Goal: Task Accomplishment & Management: Complete application form

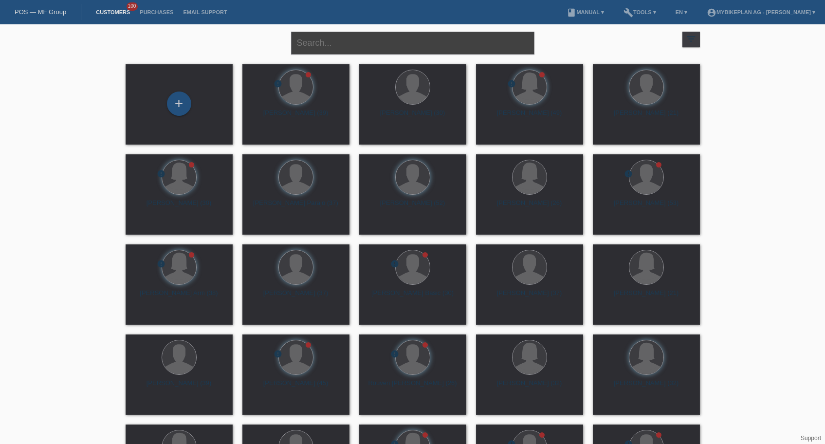
click at [352, 45] on input "text" at bounding box center [412, 43] width 243 height 23
paste input "[PERSON_NAME] [PERSON_NAME] [PERSON_NAME]"
type input "[PERSON_NAME] [PERSON_NAME] [PERSON_NAME]"
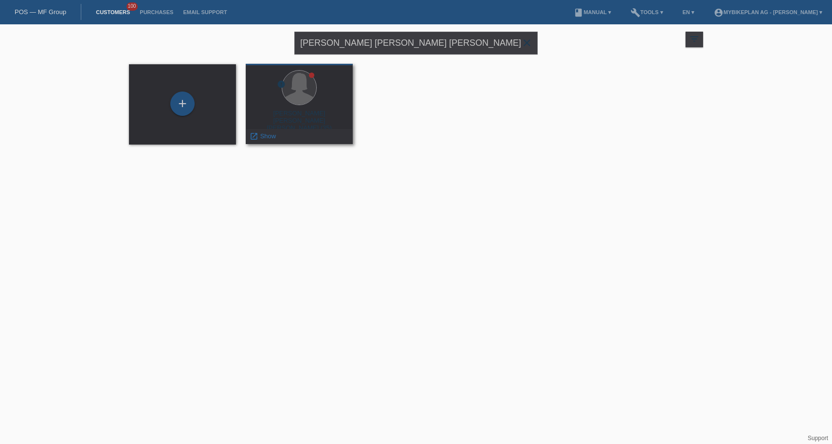
click at [305, 111] on div "[PERSON_NAME] [PERSON_NAME] [PERSON_NAME] (35)" at bounding box center [299, 118] width 91 height 18
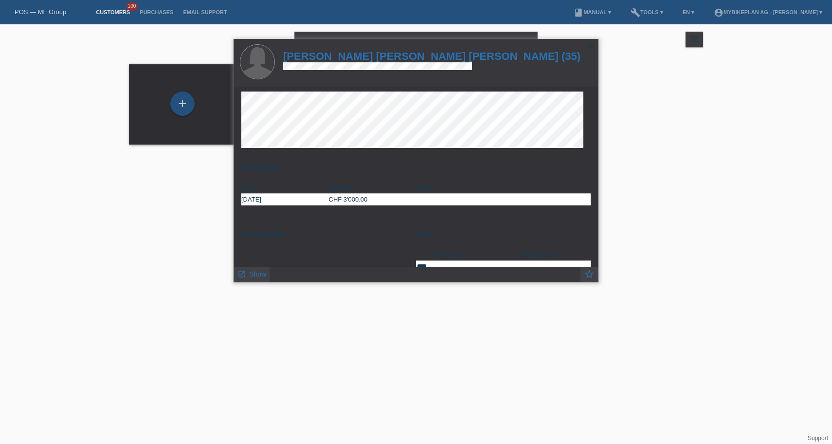
click at [349, 59] on h1 "Beatriz Adriana Campos Becerra (35)" at bounding box center [431, 56] width 297 height 12
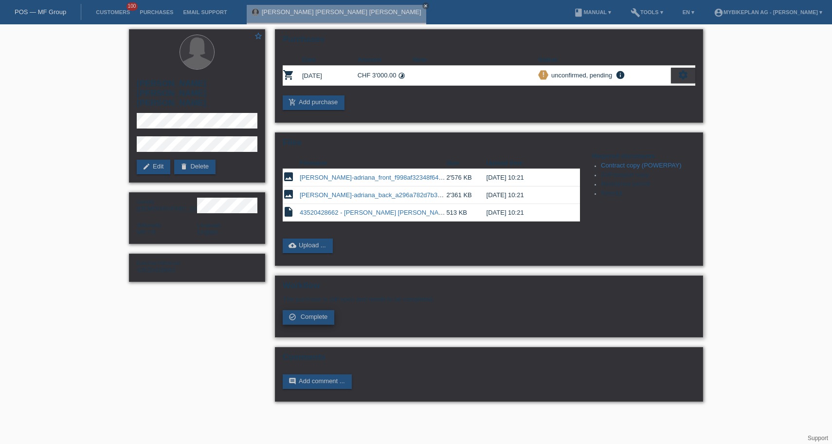
click at [309, 325] on link "check_circle_outline Complete" at bounding box center [309, 317] width 52 height 15
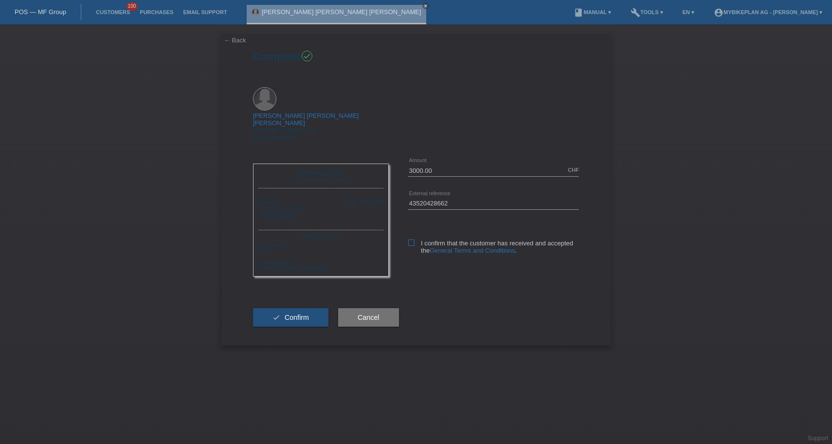
click at [414, 239] on icon at bounding box center [411, 242] width 6 height 6
click at [414, 239] on input "I confirm that the customer has received and accepted the General Terms and Con…" at bounding box center [411, 242] width 6 height 6
checkbox input "true"
click at [286, 313] on span "Confirm" at bounding box center [297, 317] width 24 height 8
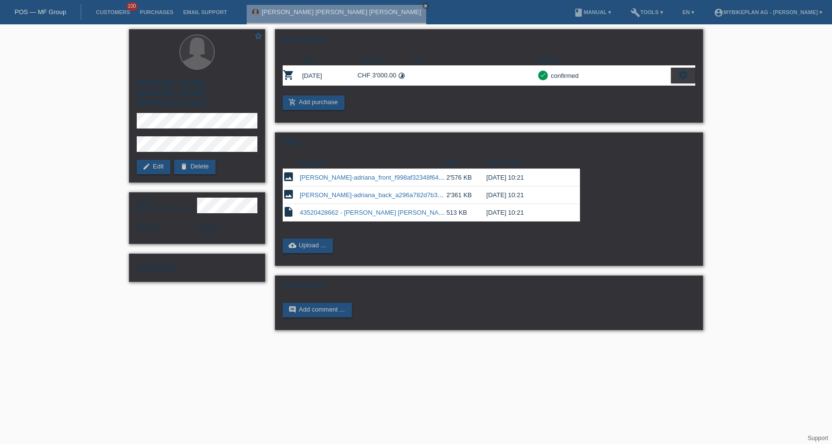
click at [33, 15] on link "POS — MF Group" at bounding box center [41, 11] width 52 height 7
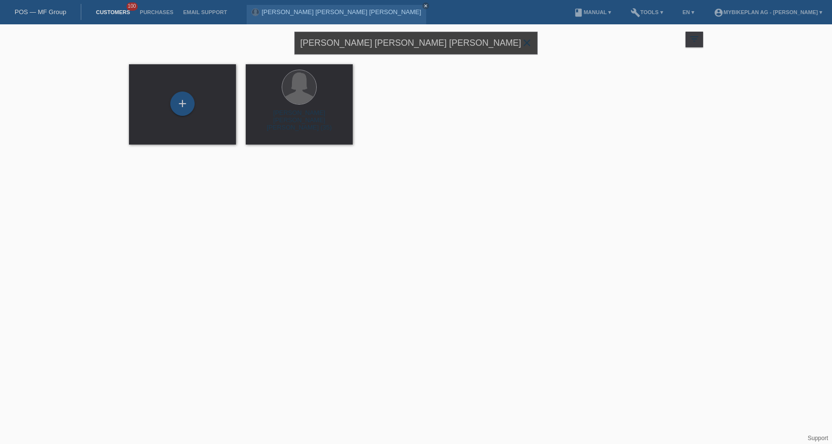
click at [332, 43] on input "[PERSON_NAME] [PERSON_NAME] [PERSON_NAME]" at bounding box center [415, 43] width 243 height 23
click at [356, 47] on input "Ernesto Oggier" at bounding box center [415, 43] width 243 height 23
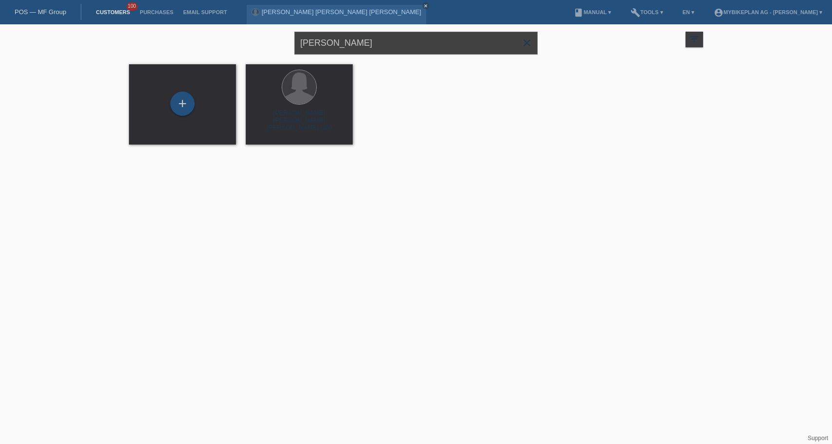
click at [356, 47] on input "Ernesto Oggier" at bounding box center [415, 43] width 243 height 23
type input "Ernesto Oggier"
click at [394, 42] on input "Ernesto Oggier" at bounding box center [415, 43] width 243 height 23
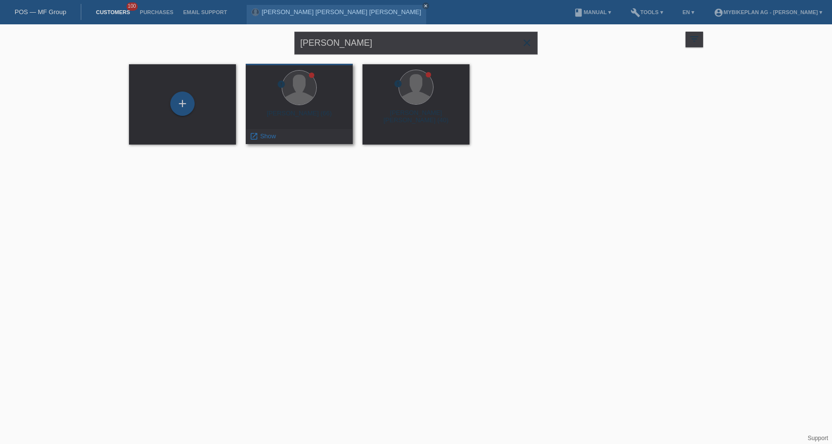
click at [300, 118] on div "Ernesto Oggier (66)" at bounding box center [299, 117] width 91 height 16
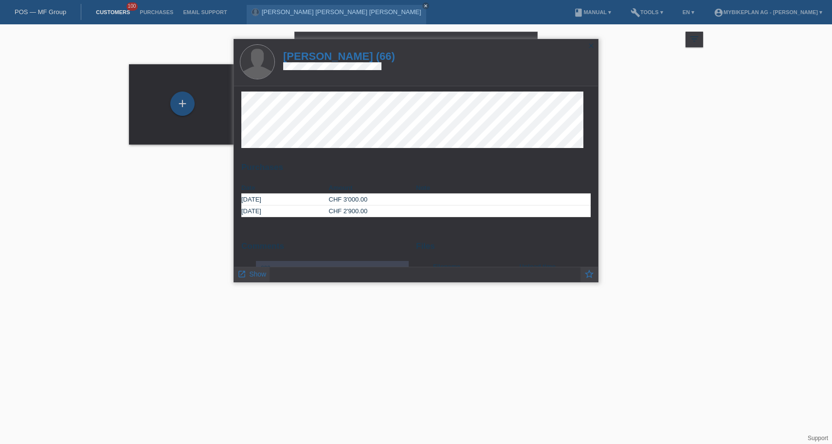
click at [330, 60] on h1 "Ernesto Oggier (66)" at bounding box center [339, 56] width 112 height 12
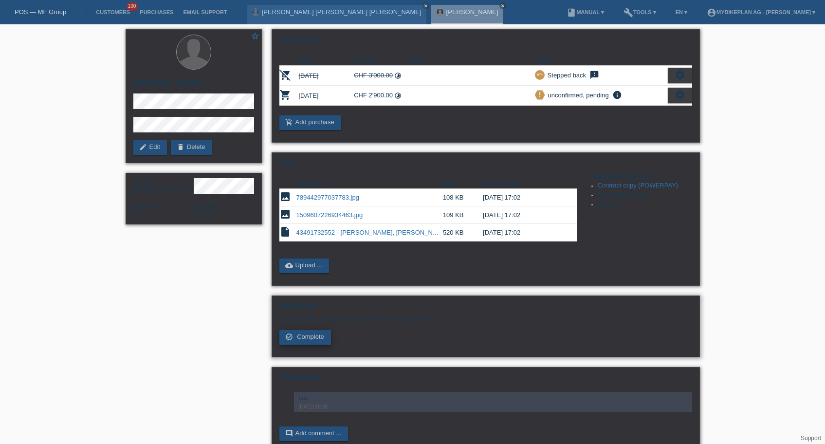
click at [310, 340] on span "Complete" at bounding box center [310, 336] width 27 height 7
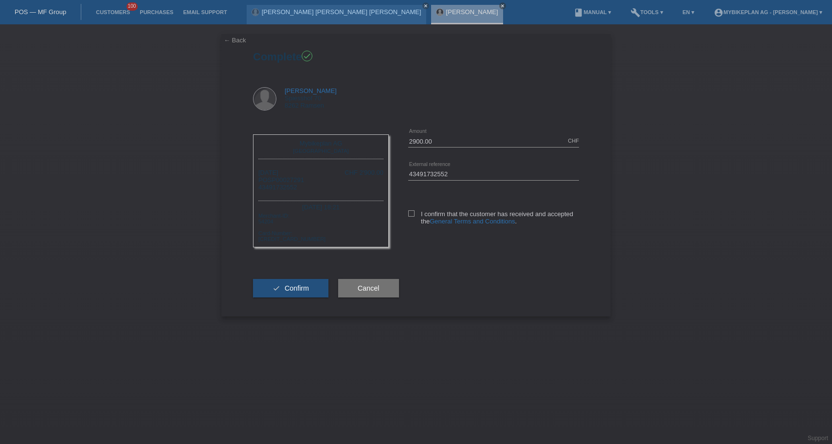
click at [412, 208] on div "I confirm that the customer has received and accepted the General Terms and Con…" at bounding box center [493, 216] width 171 height 50
click at [410, 214] on icon at bounding box center [411, 213] width 6 height 6
click at [410, 214] on input "I confirm that the customer has received and accepted the General Terms and Con…" at bounding box center [411, 213] width 6 height 6
checkbox input "true"
click at [288, 292] on span "Confirm" at bounding box center [297, 288] width 24 height 8
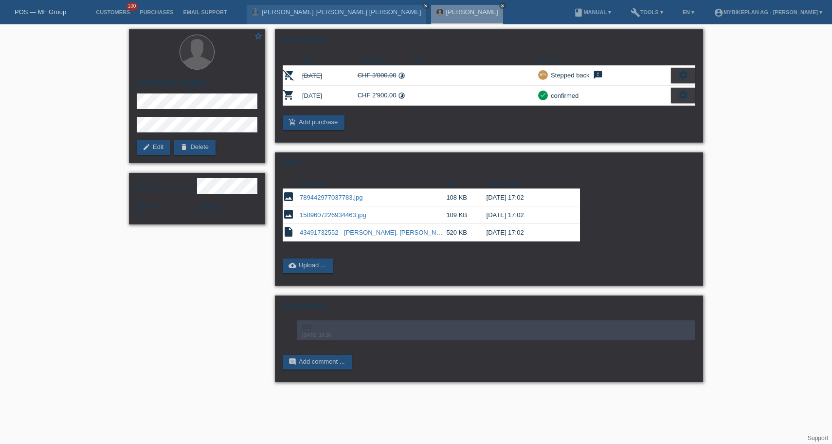
click at [44, 14] on link "POS — MF Group" at bounding box center [41, 11] width 52 height 7
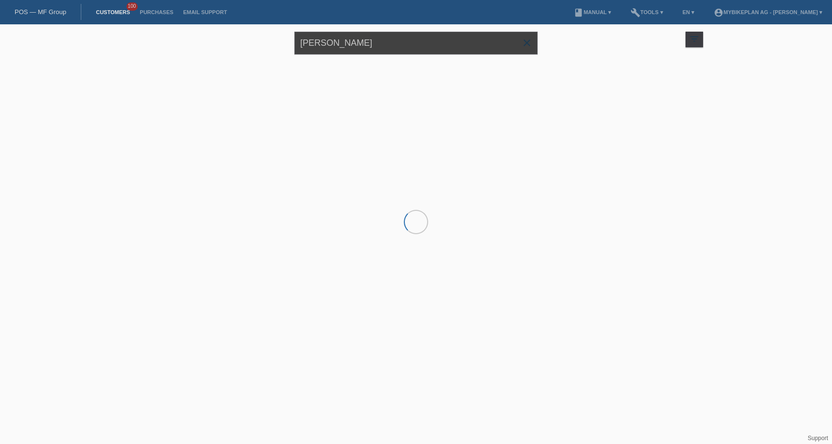
click at [379, 51] on input "[PERSON_NAME]" at bounding box center [415, 43] width 243 height 23
click at [379, 50] on input "[PERSON_NAME]" at bounding box center [415, 43] width 243 height 23
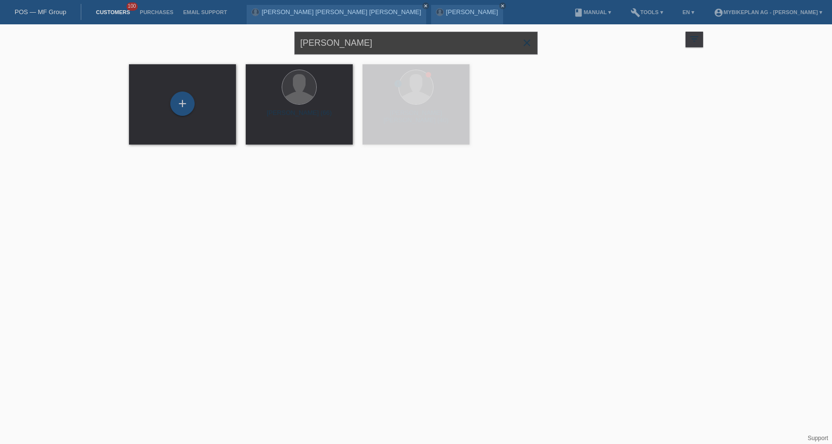
click at [379, 50] on input "[PERSON_NAME]" at bounding box center [415, 43] width 243 height 23
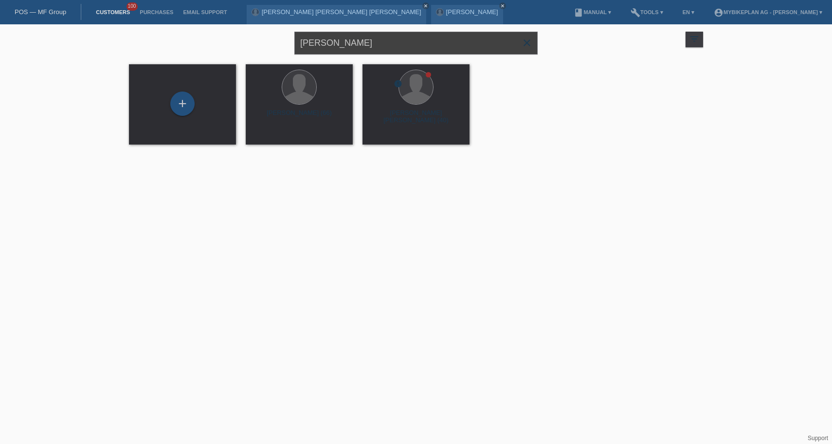
click at [379, 50] on input "[PERSON_NAME]" at bounding box center [415, 43] width 243 height 23
click at [373, 59] on div "Natahlie Arni close" at bounding box center [415, 41] width 243 height 35
click at [377, 42] on input "Natahlie Arni" at bounding box center [415, 43] width 243 height 23
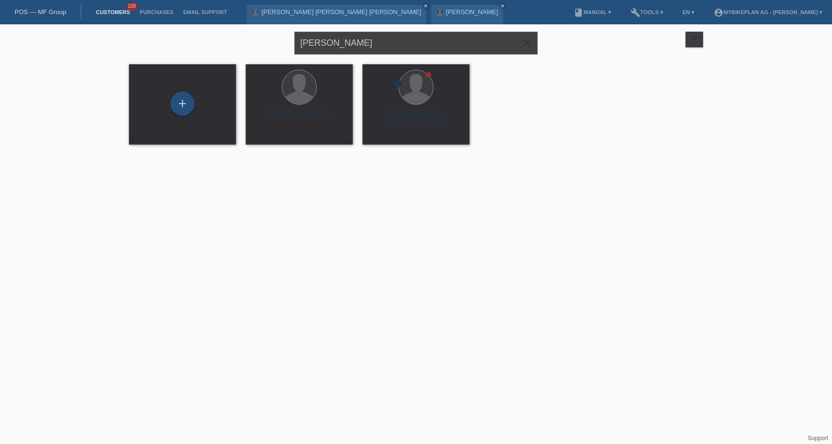
click at [382, 43] on input "Natahlie Arni" at bounding box center [415, 43] width 243 height 23
click at [383, 43] on input "Frank Haakman" at bounding box center [415, 43] width 243 height 23
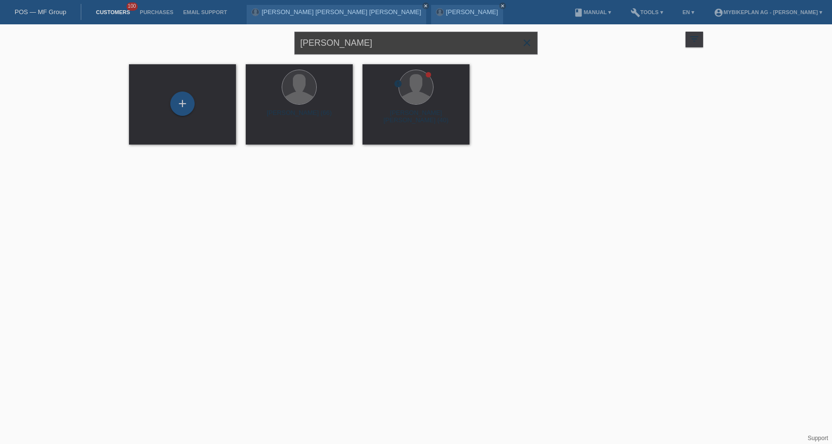
click at [383, 43] on input "Frank Haakman" at bounding box center [415, 43] width 243 height 23
type input "Frank Haakman"
click at [394, 48] on input "Frank Haakman" at bounding box center [415, 43] width 243 height 23
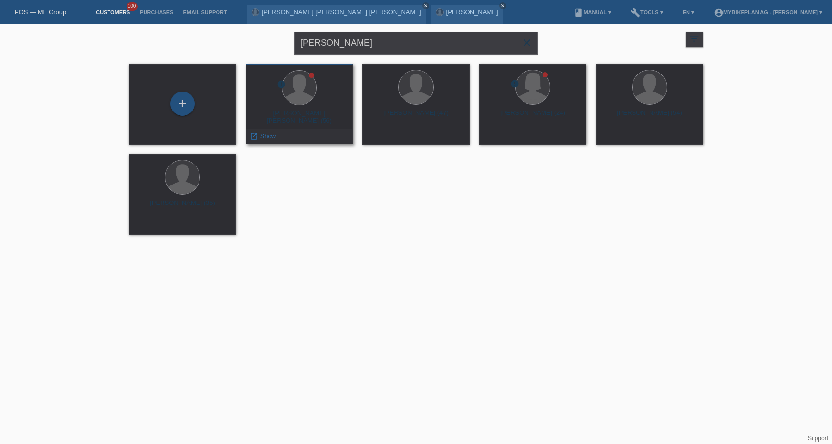
click at [300, 109] on div "error Frank Folkert Elmer Haakman (56) launch Show" at bounding box center [299, 104] width 107 height 80
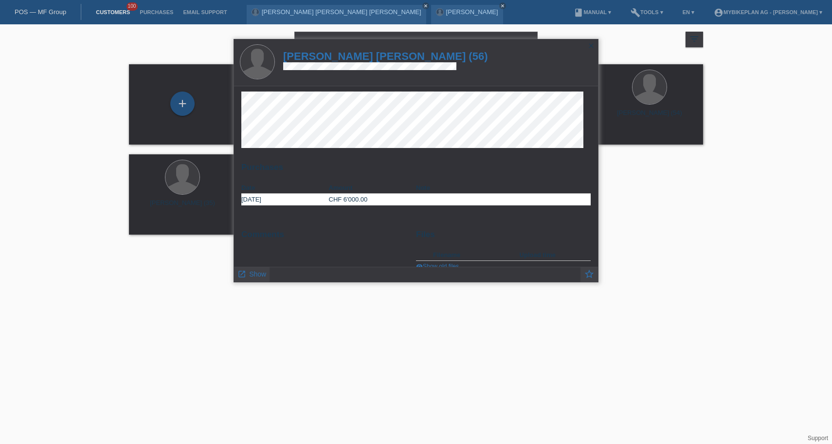
click at [370, 58] on h1 "[PERSON_NAME] [PERSON_NAME] (56)" at bounding box center [385, 56] width 205 height 12
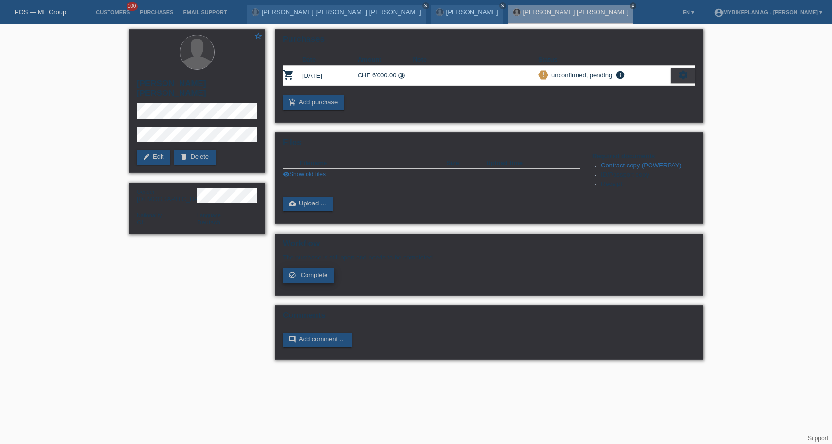
click at [321, 278] on span "Complete" at bounding box center [314, 274] width 27 height 7
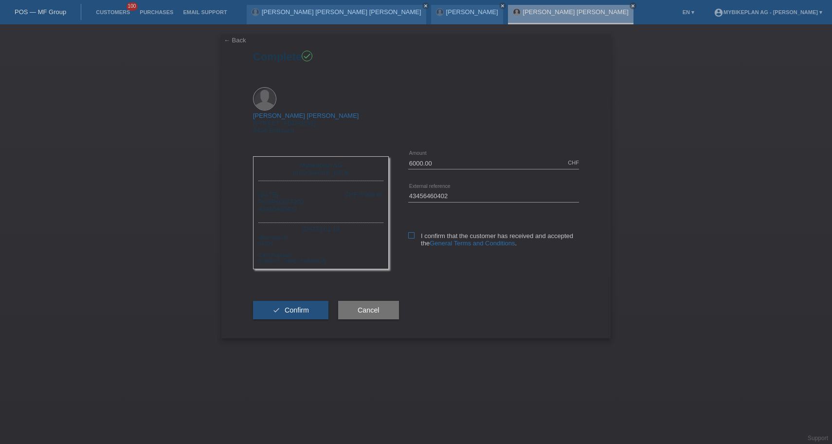
click at [408, 232] on icon at bounding box center [411, 235] width 6 height 6
click at [408, 232] on input "I confirm that the customer has received and accepted the General Terms and Con…" at bounding box center [411, 235] width 6 height 6
checkbox input "true"
click at [473, 190] on input "43456460402" at bounding box center [493, 196] width 171 height 12
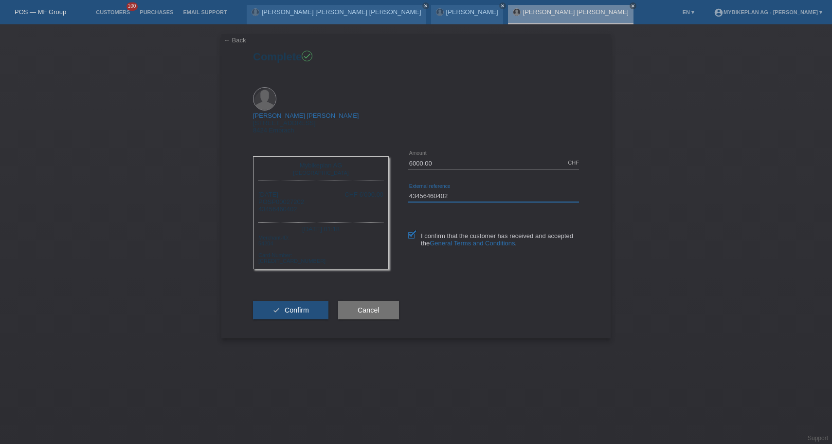
click at [471, 190] on input "43456460402" at bounding box center [493, 196] width 171 height 12
paste input "43456460401"
type input "43456460402 / 43456460401"
click at [292, 306] on span "Confirm" at bounding box center [297, 310] width 24 height 8
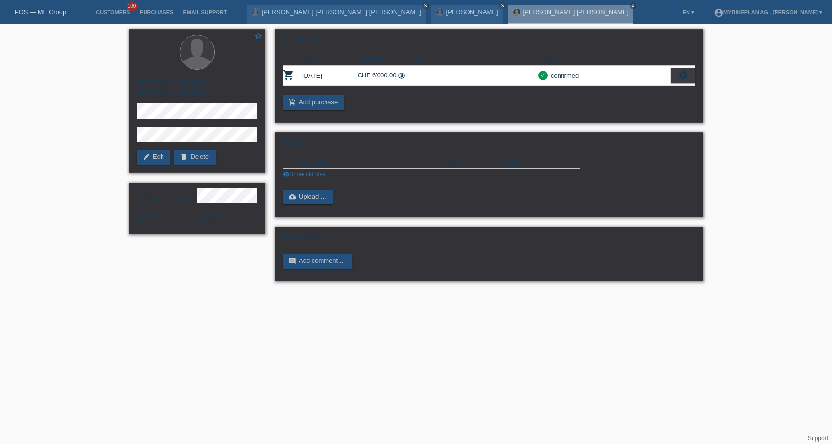
click at [51, 12] on link "POS — MF Group" at bounding box center [41, 11] width 52 height 7
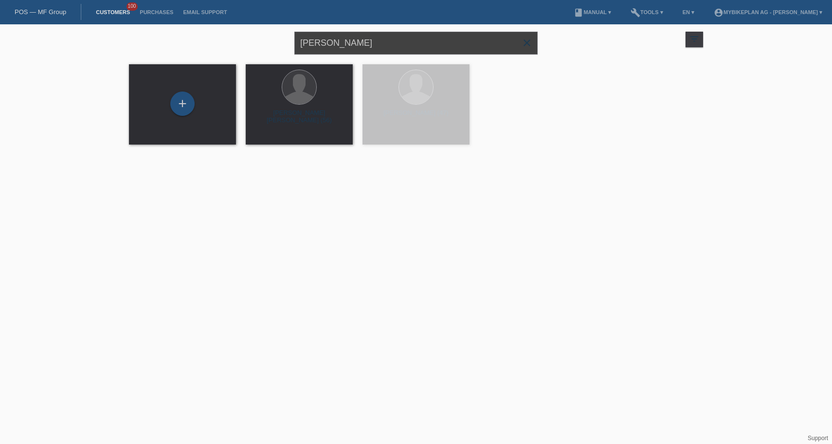
click at [377, 45] on input "[PERSON_NAME]" at bounding box center [415, 43] width 243 height 23
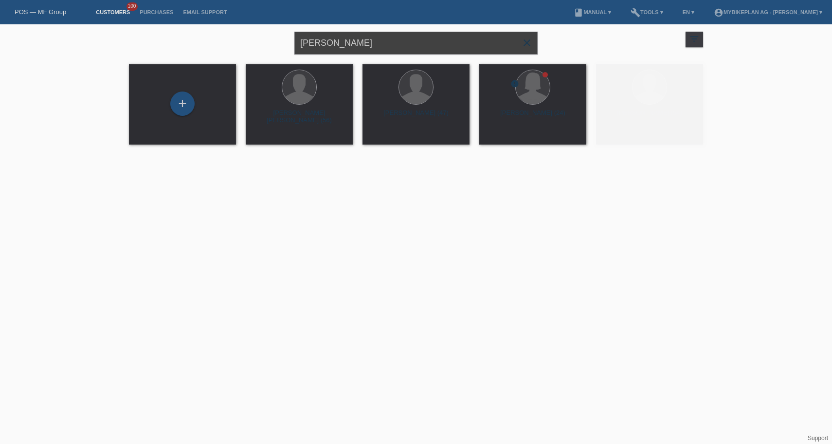
click at [377, 45] on input "[PERSON_NAME]" at bounding box center [415, 43] width 243 height 23
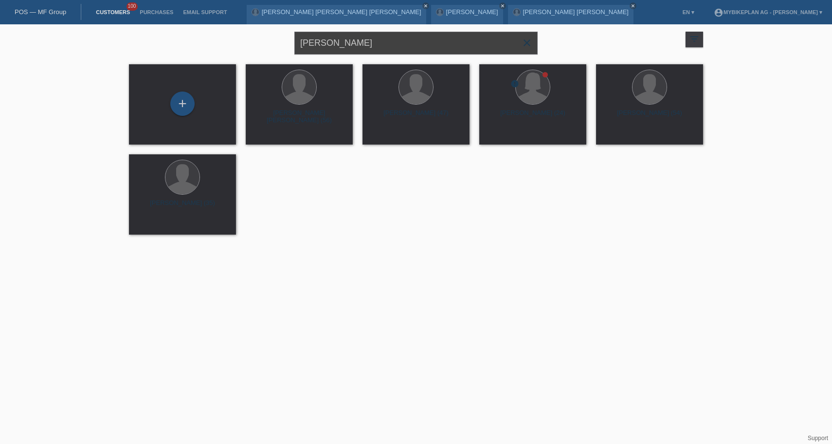
click at [377, 45] on input "[PERSON_NAME]" at bounding box center [415, 43] width 243 height 23
paste input "[PERSON_NAME],"
type input "[PERSON_NAME],"
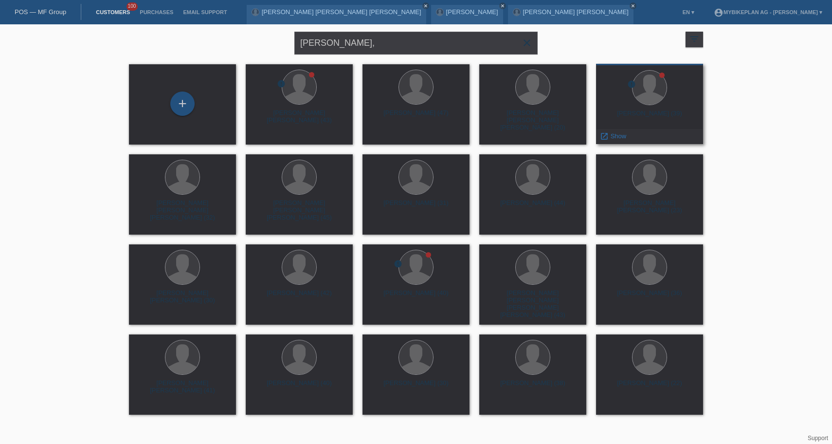
click at [656, 117] on div "Ricardo Martins (39)" at bounding box center [649, 117] width 91 height 16
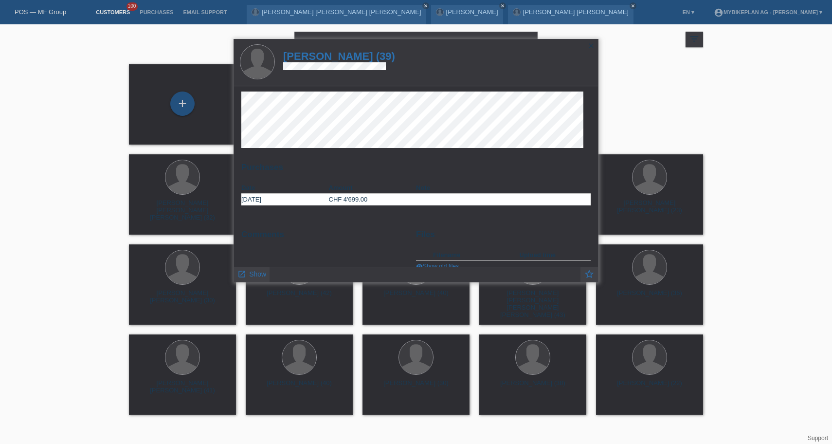
click at [352, 56] on h1 "Ricardo Martins (39)" at bounding box center [339, 56] width 112 height 12
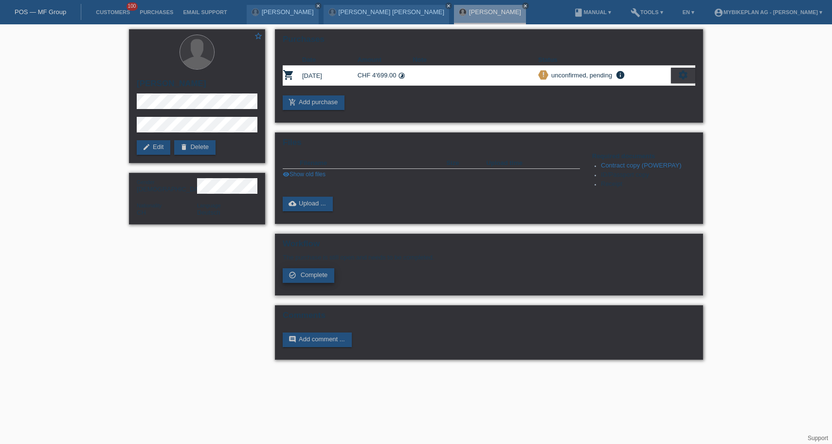
click at [321, 278] on span "Complete" at bounding box center [314, 274] width 27 height 7
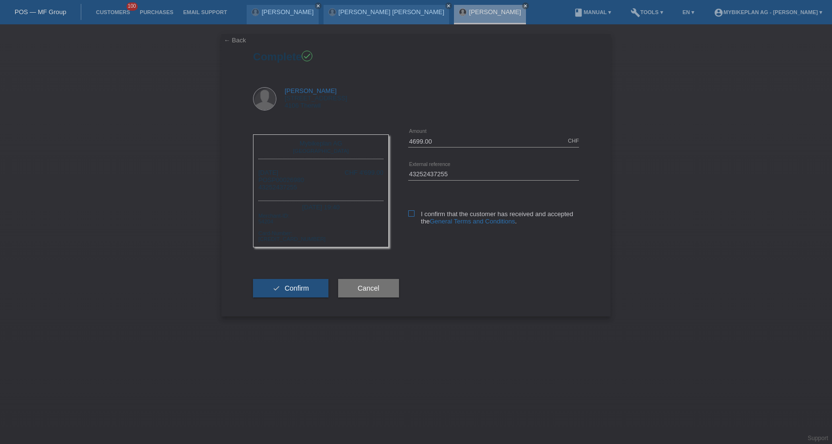
click at [415, 214] on label "I confirm that the customer has received and accepted the General Terms and Con…" at bounding box center [493, 217] width 171 height 15
click at [415, 214] on input "I confirm that the customer has received and accepted the General Terms and Con…" at bounding box center [411, 213] width 6 height 6
checkbox input "true"
click at [283, 297] on button "check Confirm" at bounding box center [290, 288] width 75 height 18
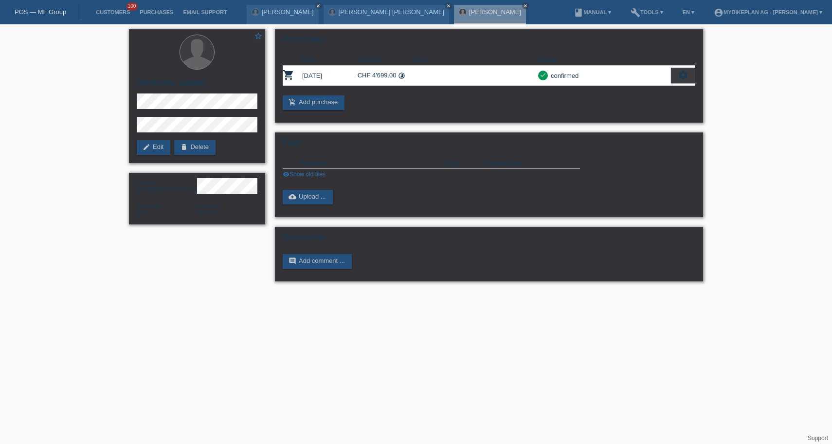
click at [49, 14] on link "POS — MF Group" at bounding box center [41, 11] width 52 height 7
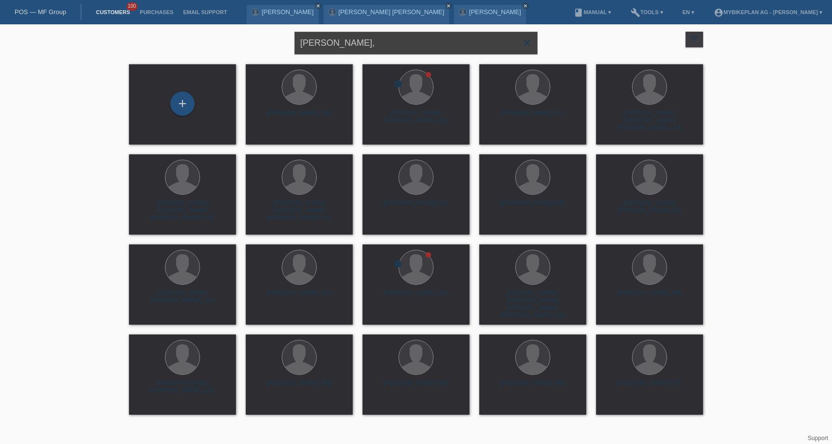
click at [399, 42] on input "[PERSON_NAME]," at bounding box center [415, 43] width 243 height 23
paste input "[PERSON_NAME]"
type input "[PERSON_NAME],"
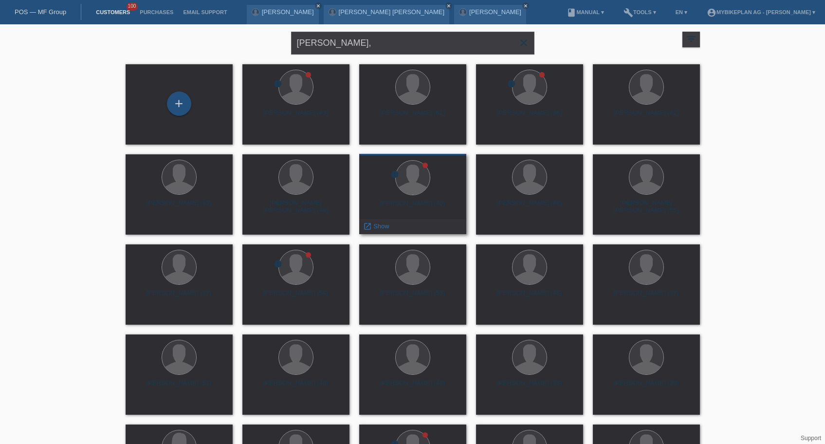
click at [427, 204] on div "Marc Lukas Suter (40)" at bounding box center [412, 208] width 91 height 16
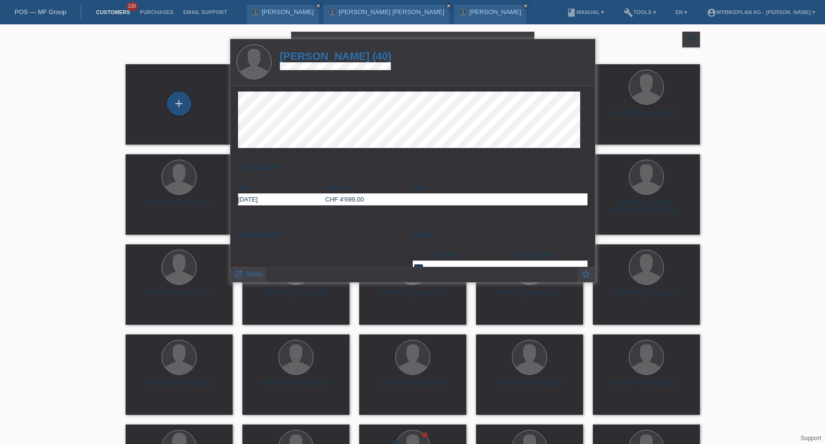
click at [349, 56] on h1 "Marc Lukas Suter (40)" at bounding box center [336, 56] width 112 height 12
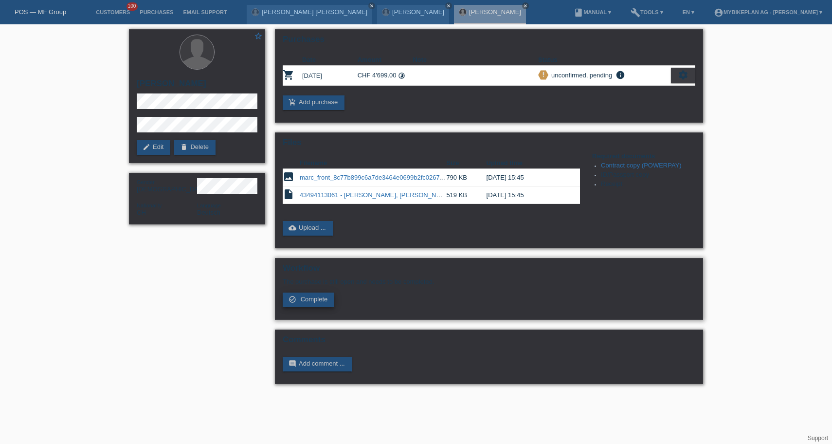
click at [302, 303] on span "Complete" at bounding box center [314, 298] width 27 height 7
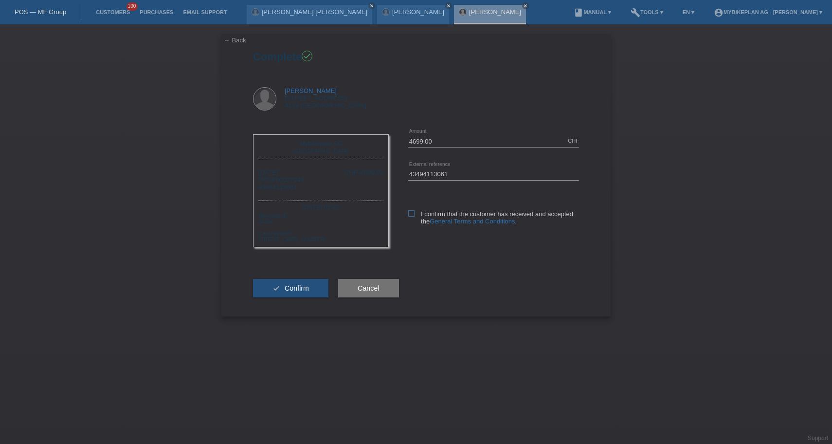
click at [417, 214] on label "I confirm that the customer has received and accepted the General Terms and Con…" at bounding box center [493, 217] width 171 height 15
click at [415, 214] on input "I confirm that the customer has received and accepted the General Terms and Con…" at bounding box center [411, 213] width 6 height 6
checkbox input "true"
click at [297, 292] on span "Confirm" at bounding box center [297, 288] width 24 height 8
